Goal: Task Accomplishment & Management: Use online tool/utility

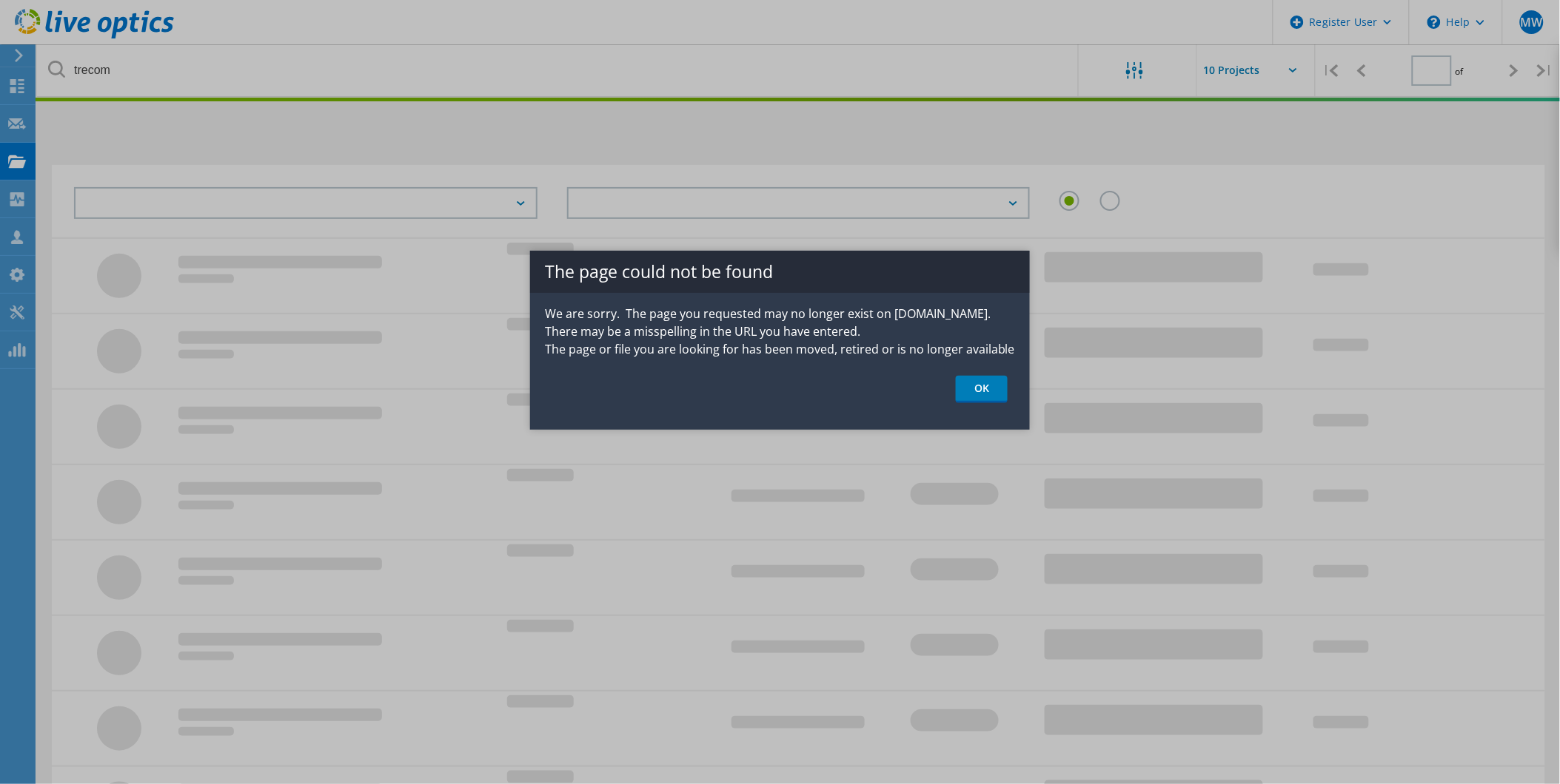
type input "1"
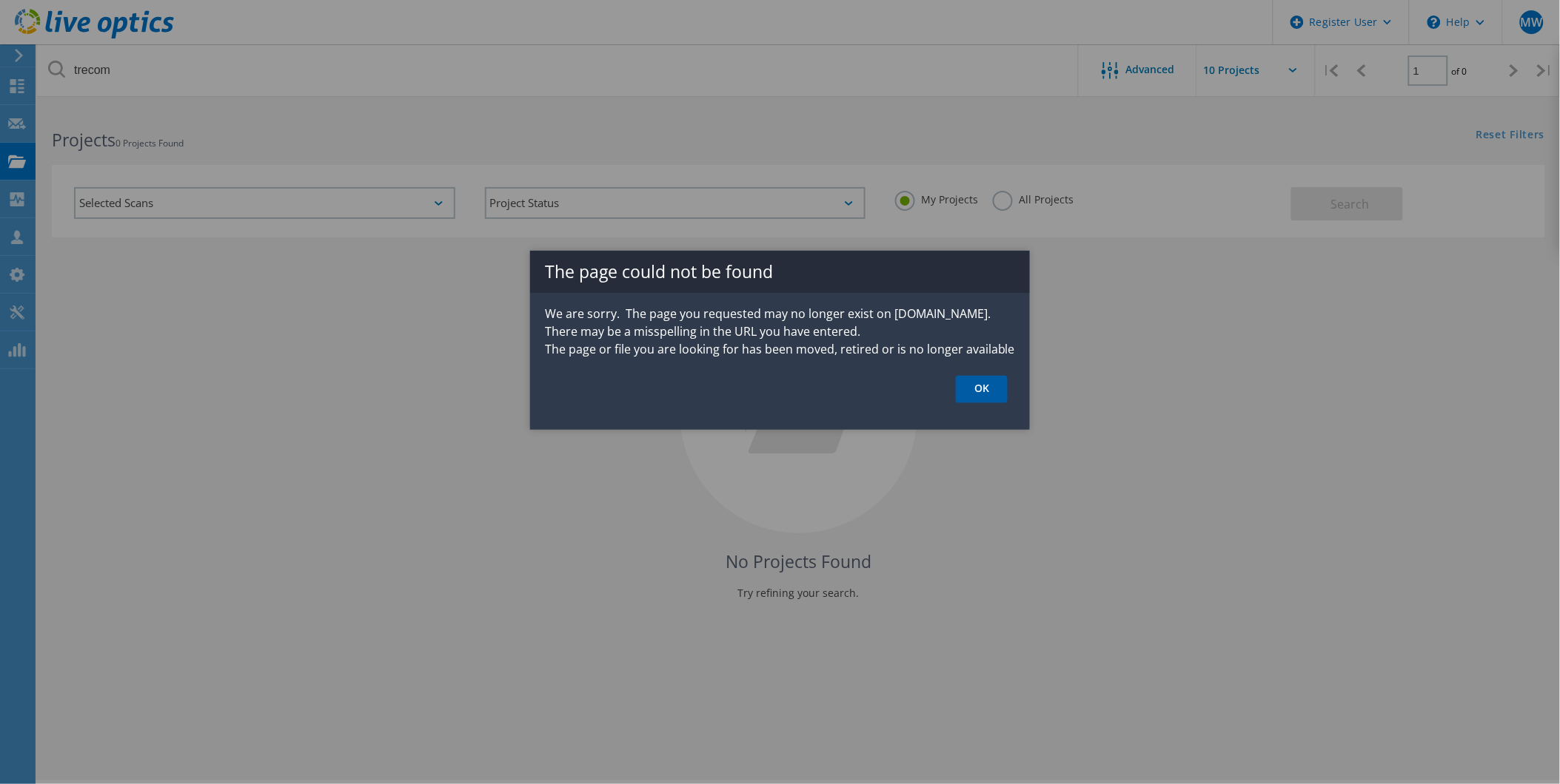
click at [969, 396] on link "OK" at bounding box center [981, 390] width 52 height 27
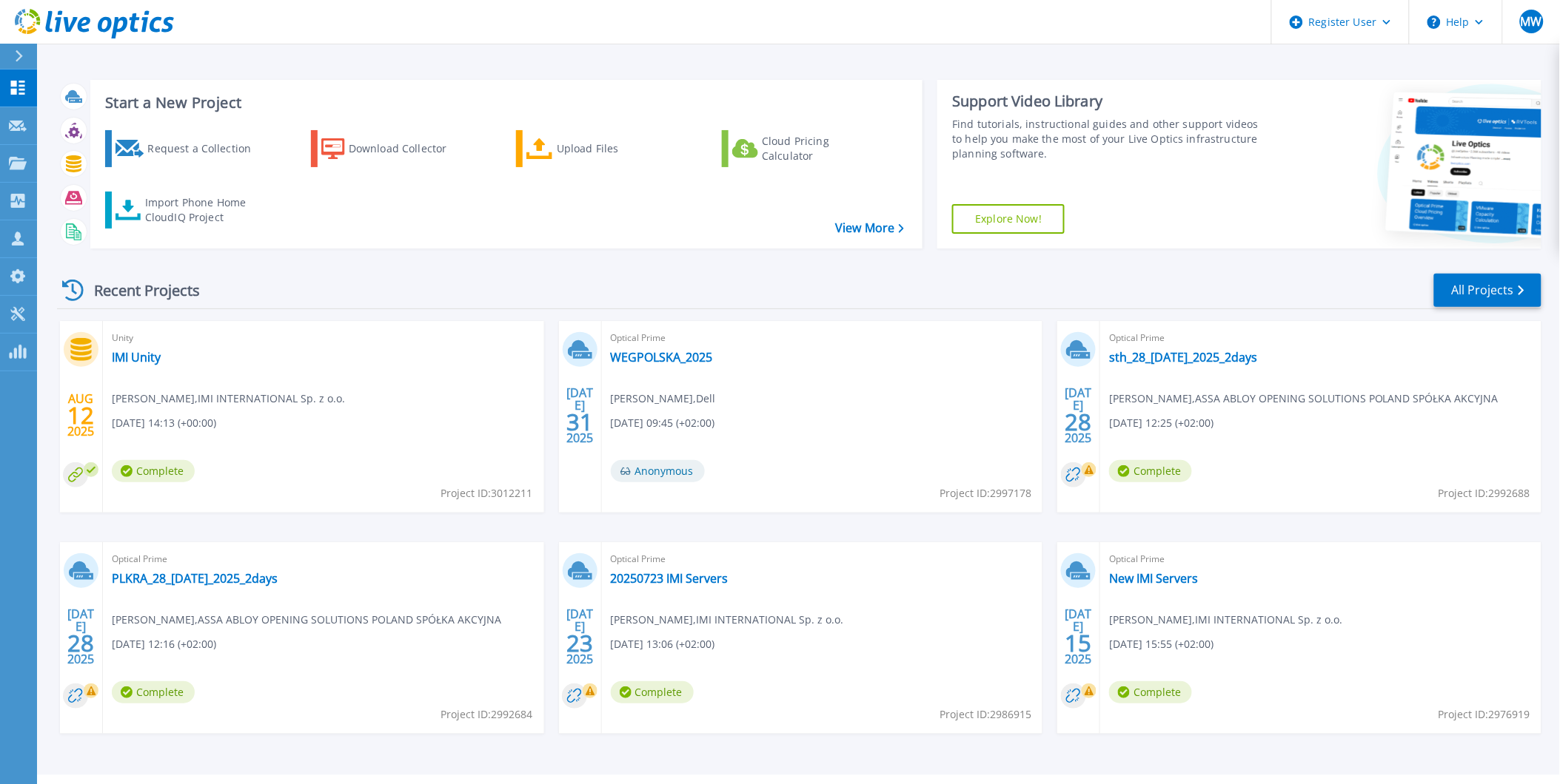
click at [505, 139] on div "Request a Collection Download Collector Upload Files Cloud Pricing Calculator I…" at bounding box center [504, 179] width 823 height 122
click at [531, 145] on icon at bounding box center [539, 149] width 26 height 22
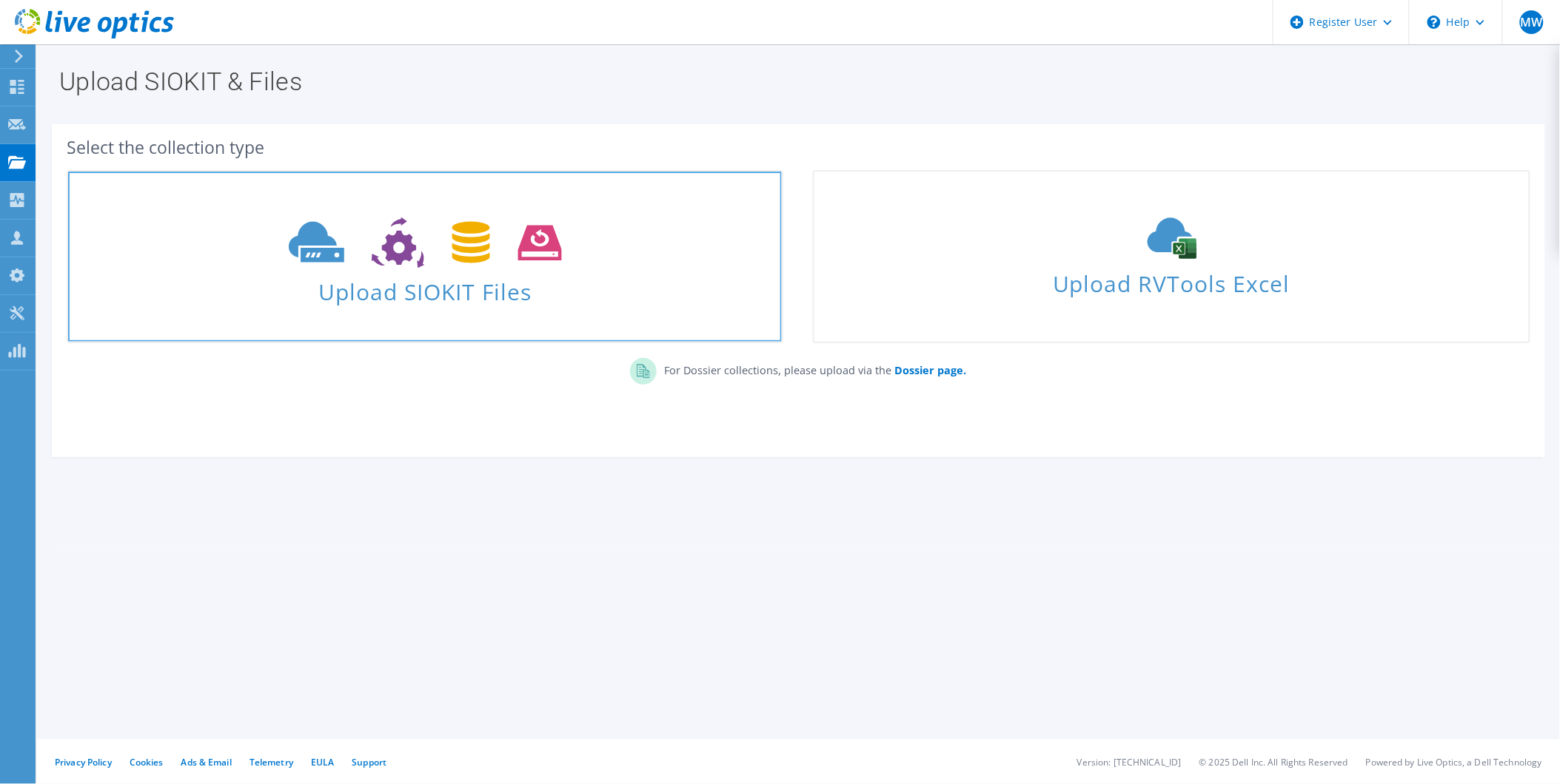
click at [420, 290] on span "Upload SIOKIT Files" at bounding box center [425, 287] width 714 height 32
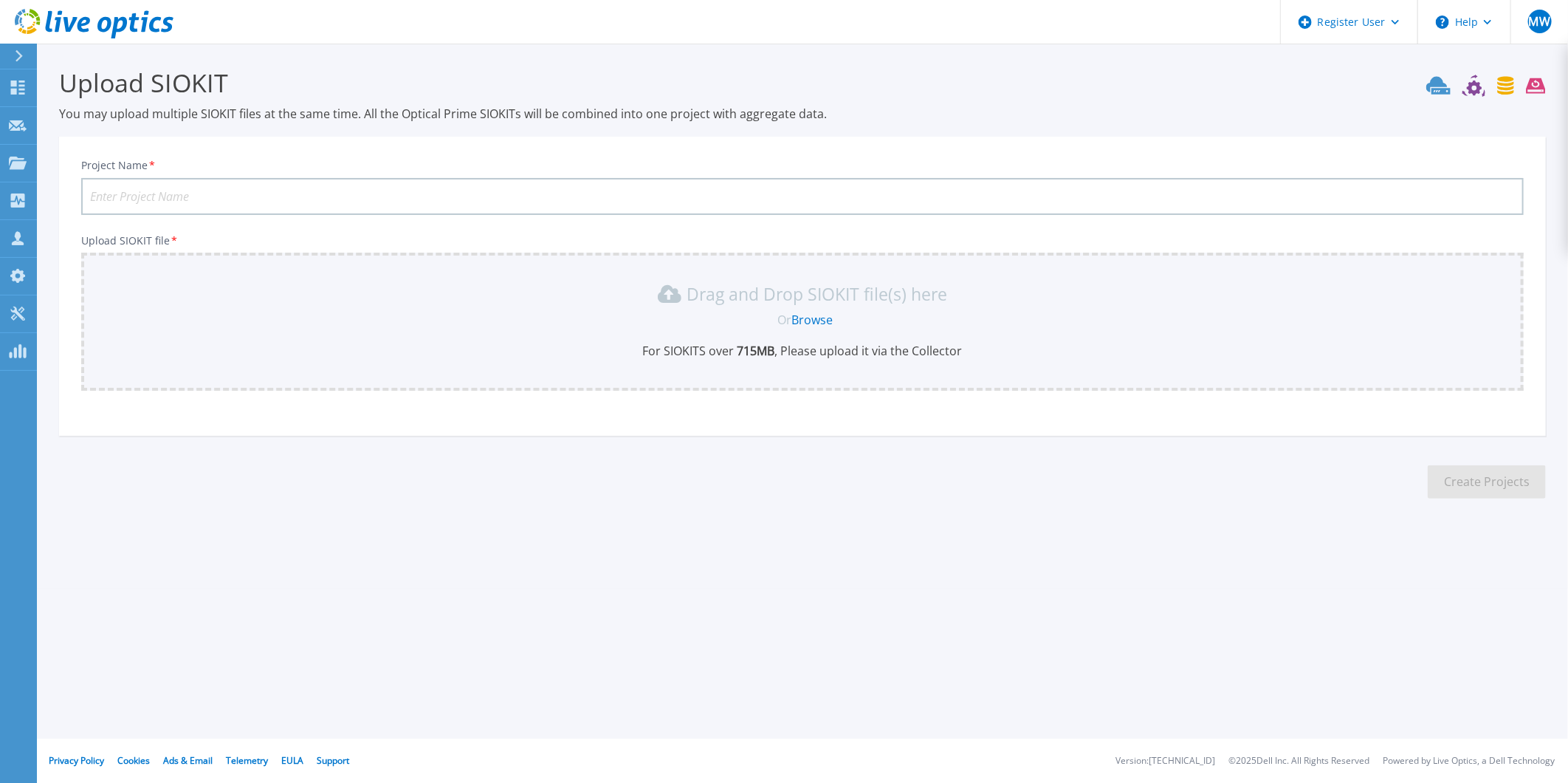
click at [800, 312] on link "Browse" at bounding box center [813, 320] width 41 height 17
